Goal: Task Accomplishment & Management: Use online tool/utility

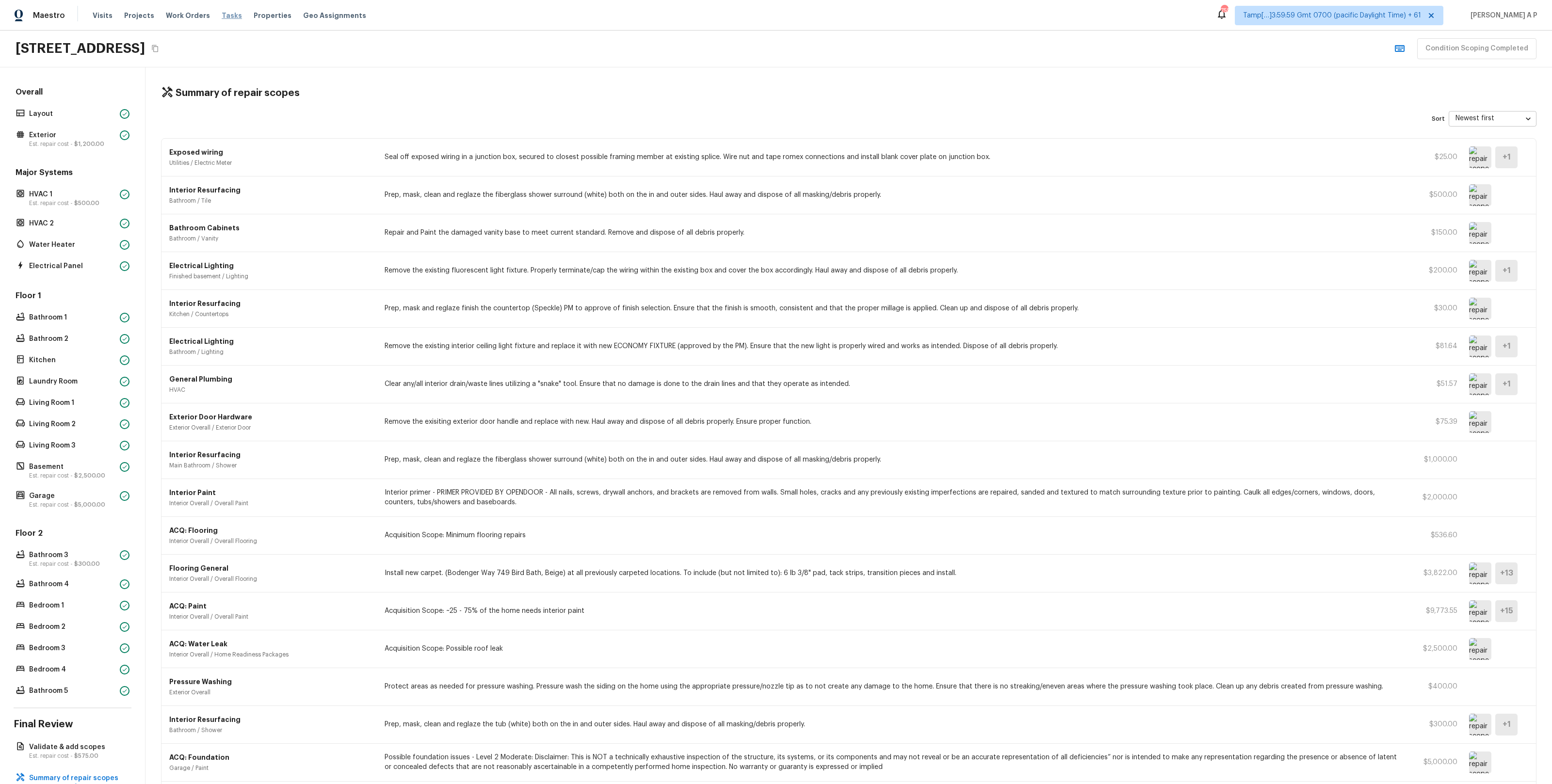
click at [222, 16] on span "Tasks" at bounding box center [232, 15] width 20 height 7
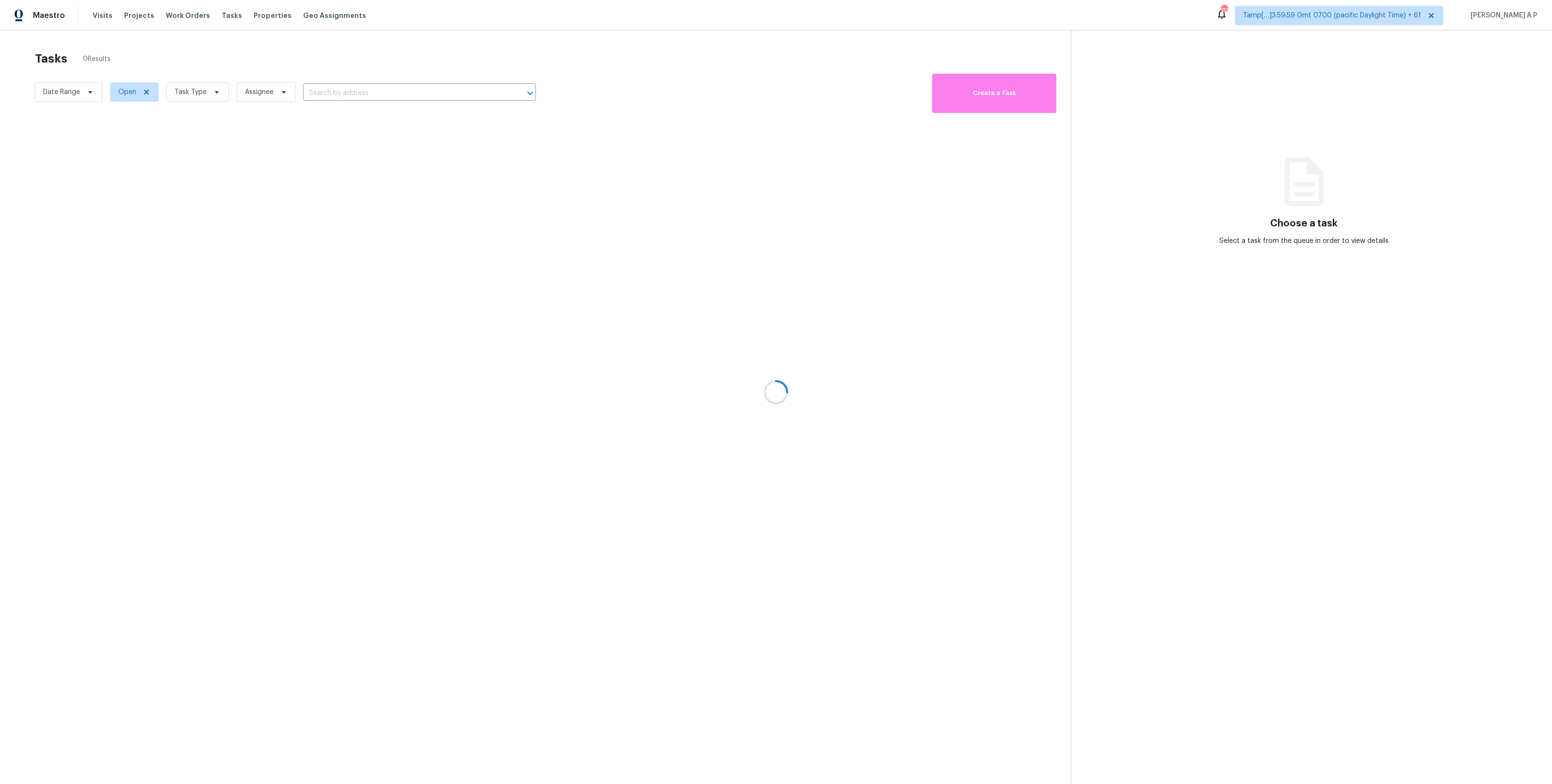
click at [128, 95] on div at bounding box center [776, 392] width 1552 height 784
click at [131, 87] on div at bounding box center [776, 392] width 1552 height 784
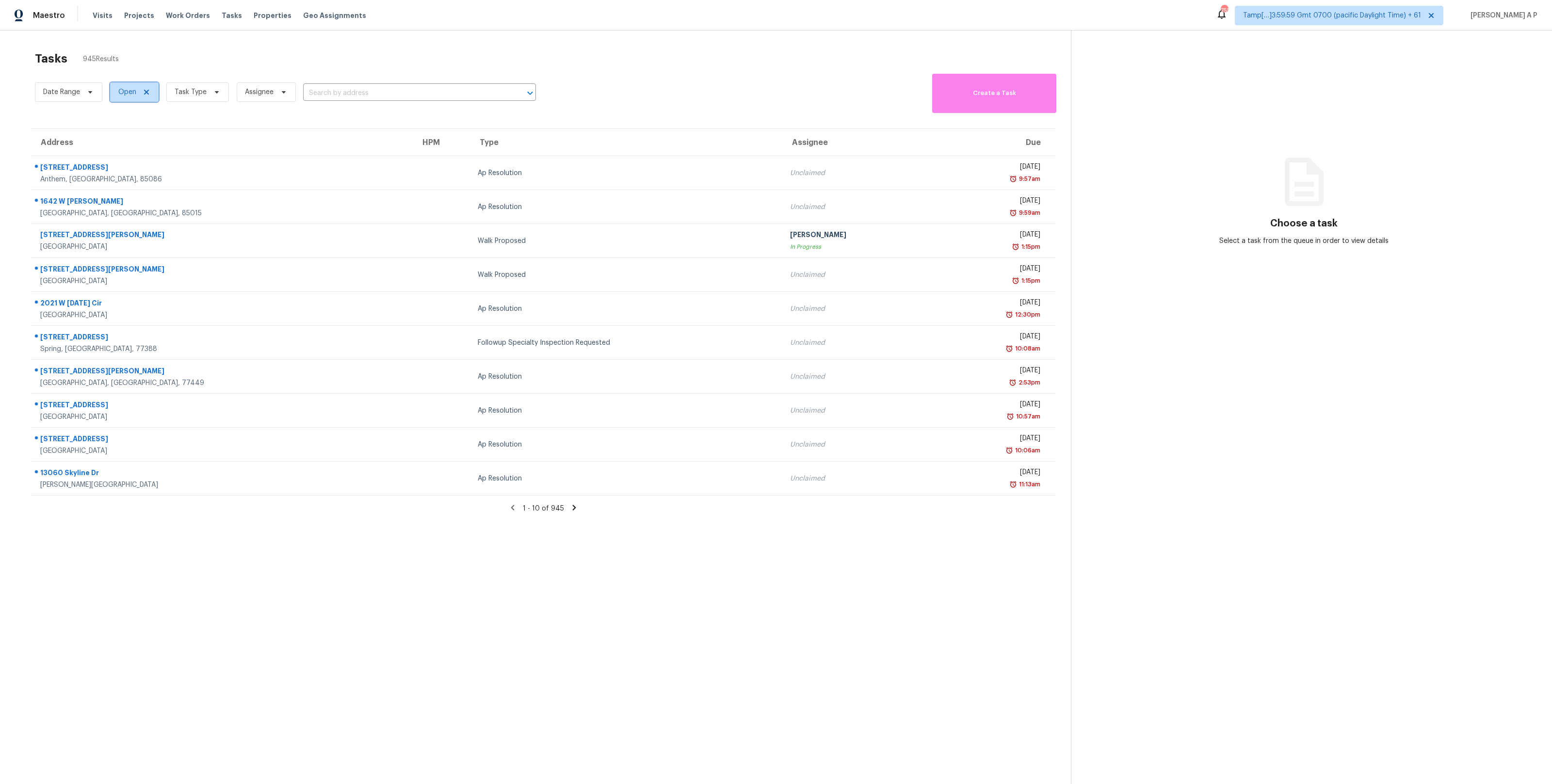
click at [131, 87] on span "Open" at bounding box center [127, 92] width 18 height 10
click at [133, 131] on label "Closed" at bounding box center [133, 133] width 35 height 10
click at [122, 131] on input "Closed" at bounding box center [119, 131] width 6 height 6
checkbox input "true"
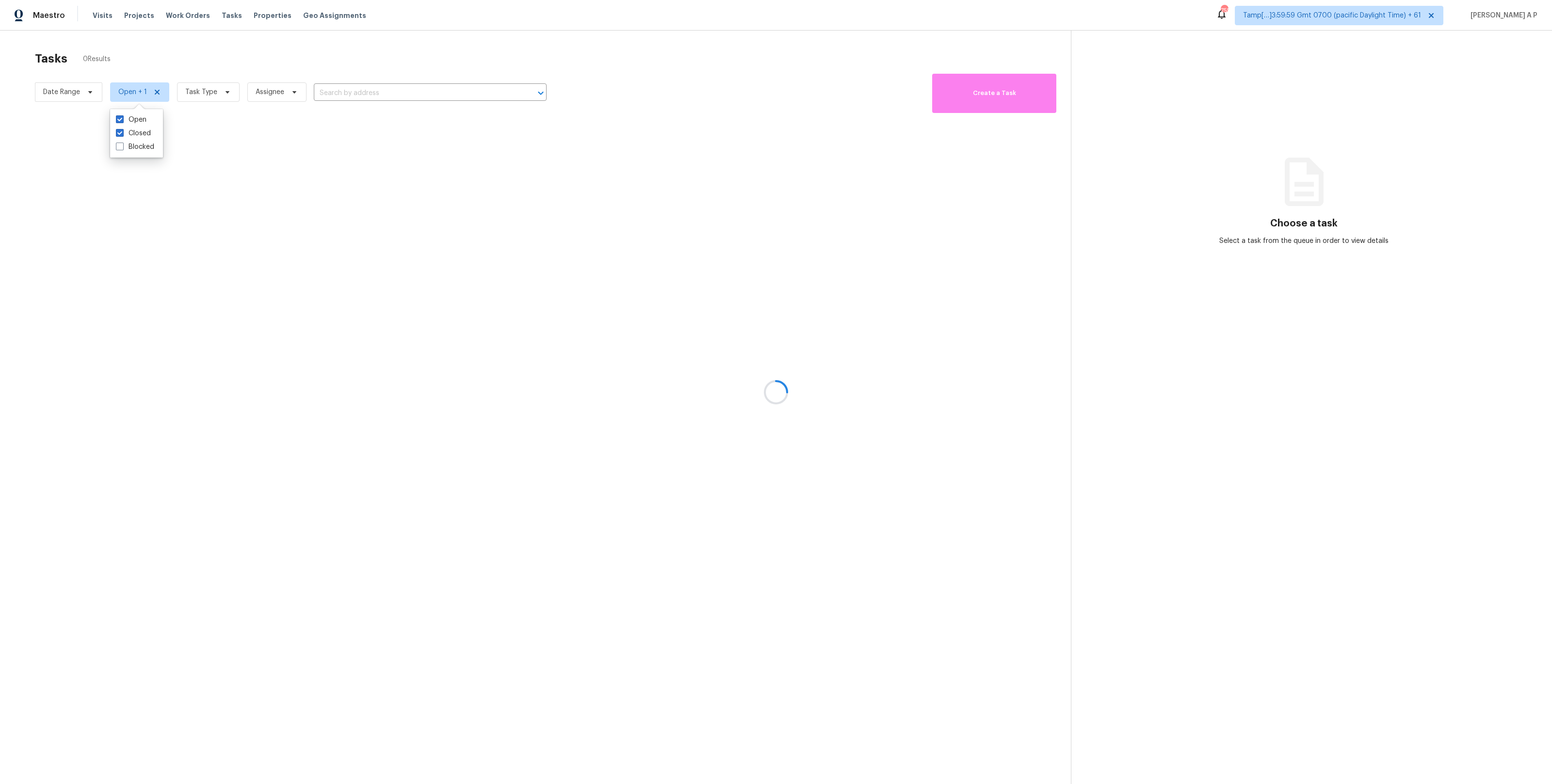
click at [81, 96] on div at bounding box center [776, 392] width 1552 height 784
click at [90, 93] on div at bounding box center [776, 392] width 1552 height 784
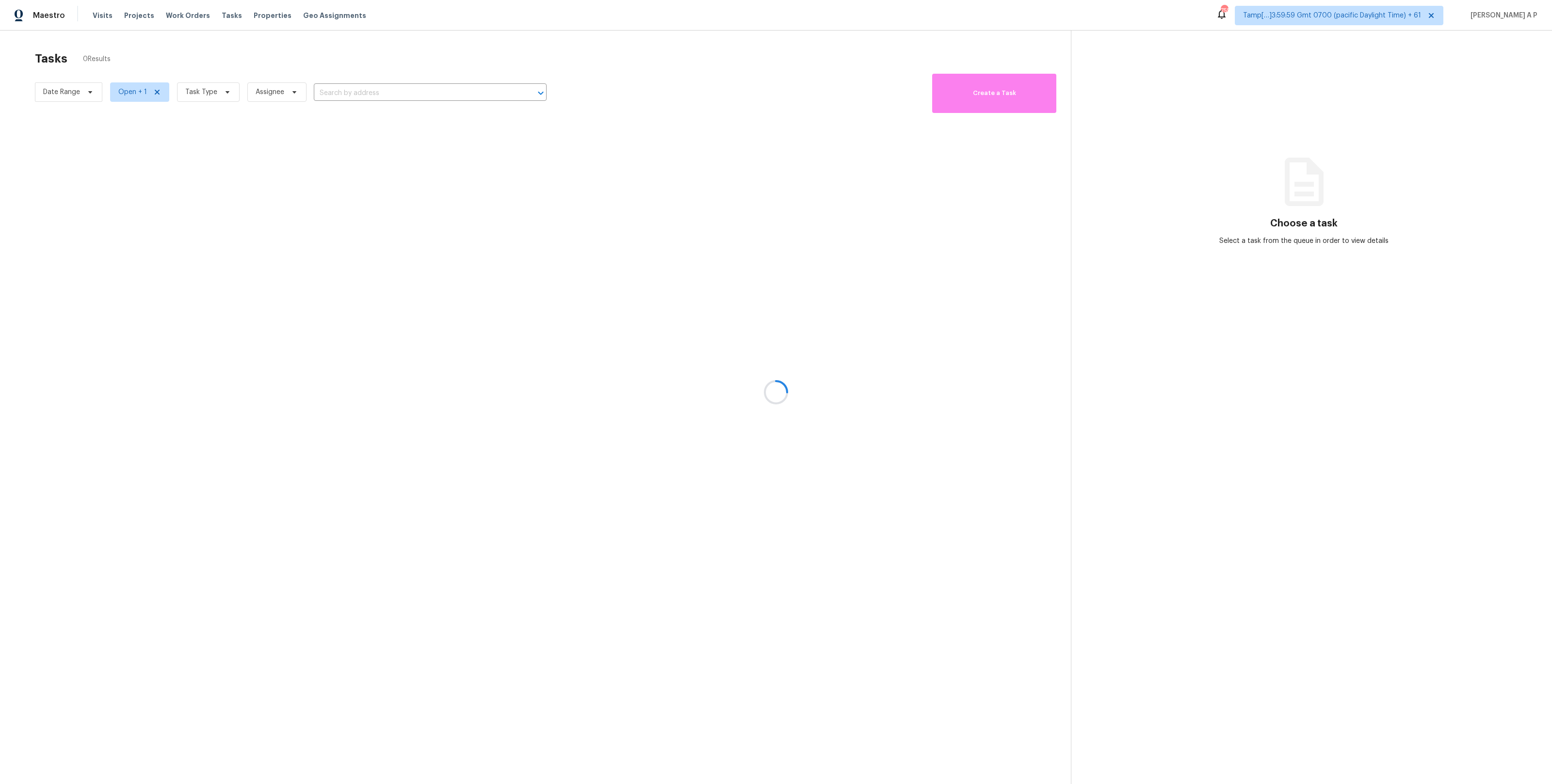
click at [85, 92] on div at bounding box center [776, 392] width 1552 height 784
click at [89, 92] on div at bounding box center [776, 392] width 1552 height 784
